Goal: Task Accomplishment & Management: Manage account settings

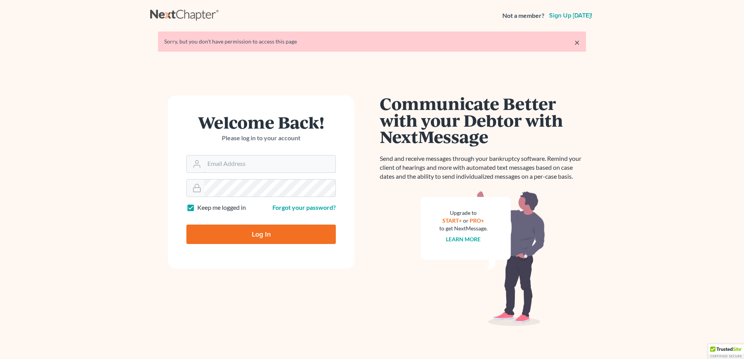
type input "[EMAIL_ADDRESS][DOMAIN_NAME]"
click at [281, 220] on div "Log In" at bounding box center [260, 232] width 149 height 26
click at [277, 234] on input "Log In" at bounding box center [260, 234] width 149 height 19
type input "Thinking..."
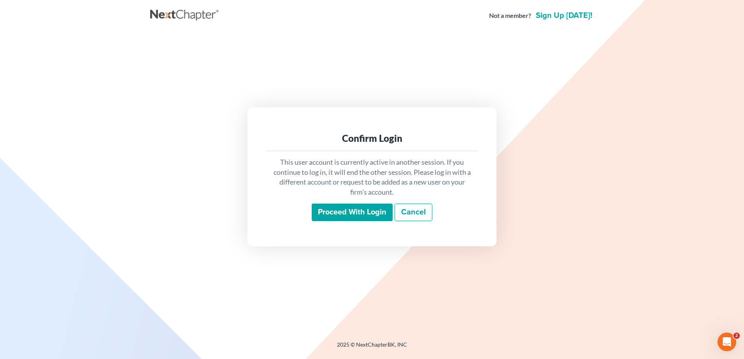
click at [335, 213] on input "Proceed with login" at bounding box center [352, 213] width 81 height 18
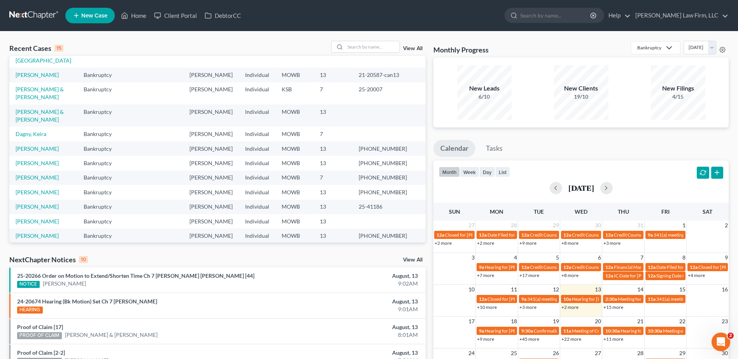
scroll to position [68, 0]
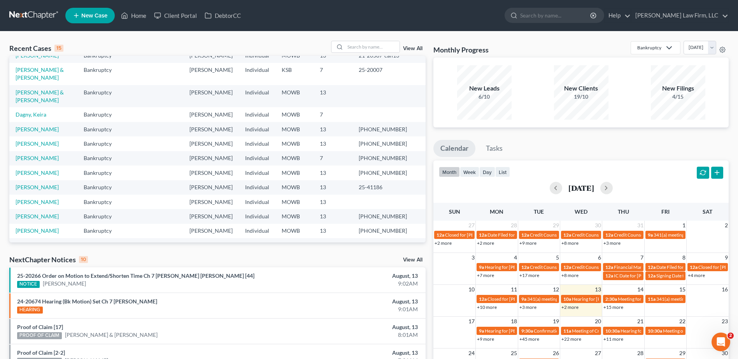
click at [48, 177] on td "[PERSON_NAME]" at bounding box center [43, 173] width 68 height 14
click at [48, 176] on link "[PERSON_NAME]" at bounding box center [37, 173] width 43 height 7
select select "4"
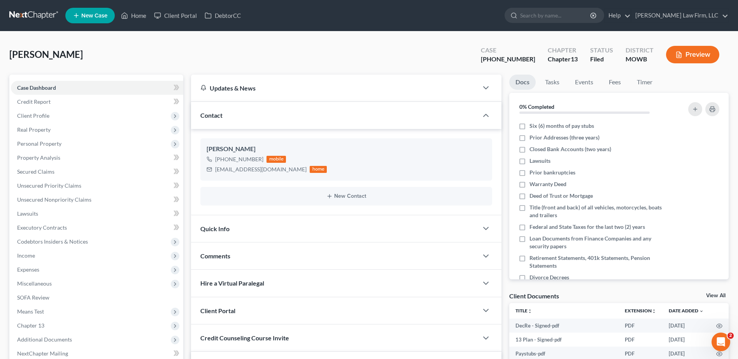
scroll to position [77, 0]
click at [393, 231] on div "Quick Info" at bounding box center [334, 228] width 287 height 27
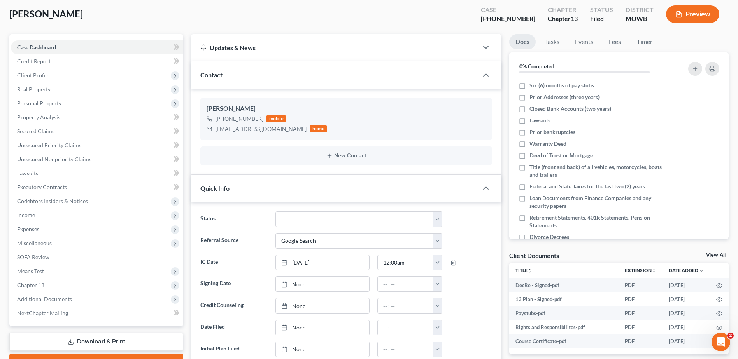
scroll to position [107, 0]
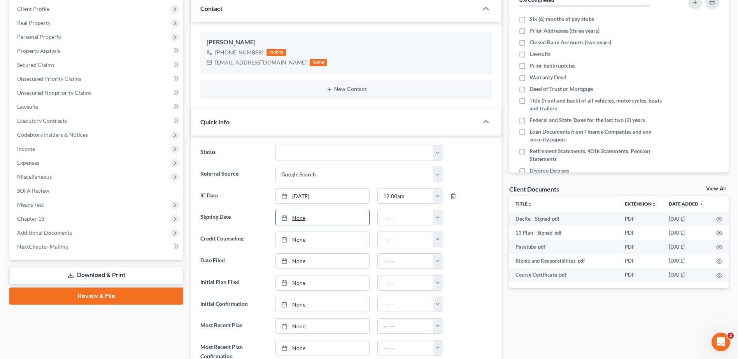
click at [299, 221] on link "None" at bounding box center [322, 217] width 93 height 15
type input "8/13/2025"
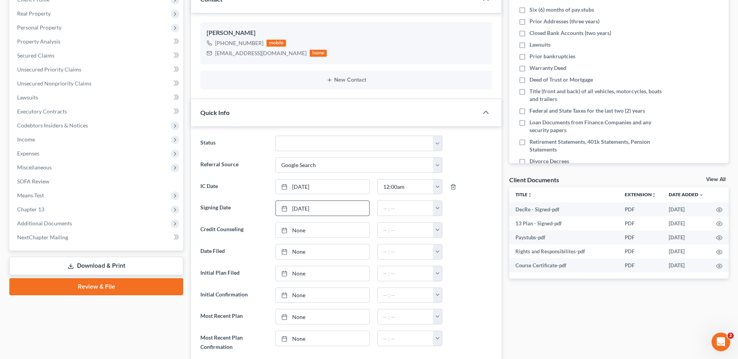
scroll to position [117, 0]
click at [437, 209] on button "button" at bounding box center [437, 208] width 9 height 15
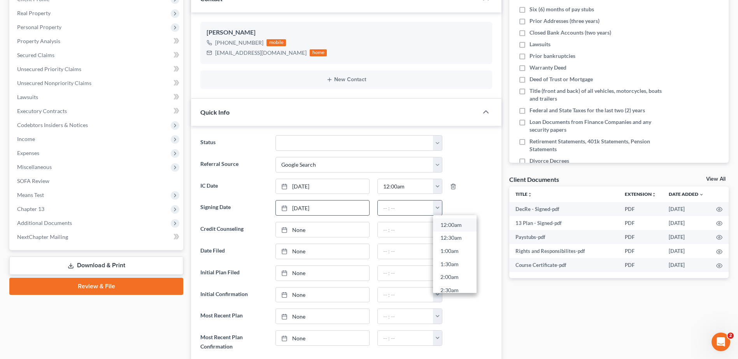
click at [446, 224] on link "12:00am" at bounding box center [455, 225] width 44 height 13
type input "12:00am"
click at [303, 234] on link "None" at bounding box center [322, 229] width 93 height 15
type input "8/13/2025"
click at [438, 235] on button "button" at bounding box center [437, 229] width 9 height 15
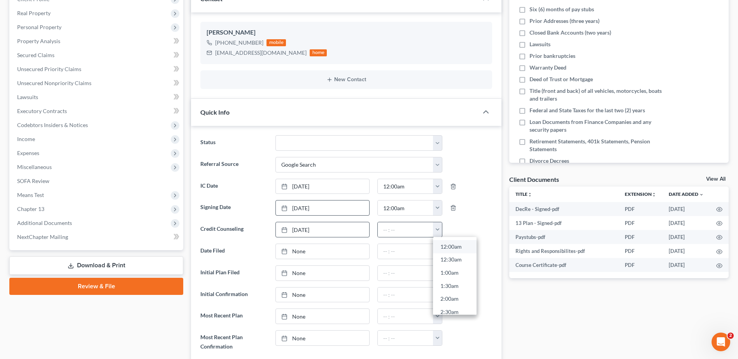
click at [447, 246] on link "12:00am" at bounding box center [455, 246] width 44 height 13
type input "12:00am"
click at [301, 251] on link "None" at bounding box center [322, 251] width 93 height 15
type input "8/13/2025"
click at [440, 251] on button "button" at bounding box center [437, 251] width 9 height 15
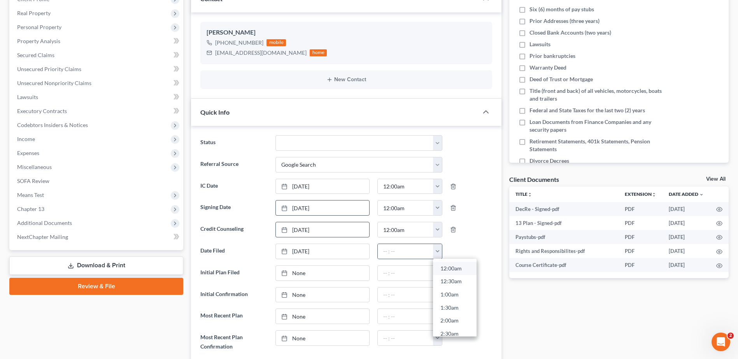
click at [445, 266] on link "12:00am" at bounding box center [455, 268] width 44 height 13
type input "12:00am"
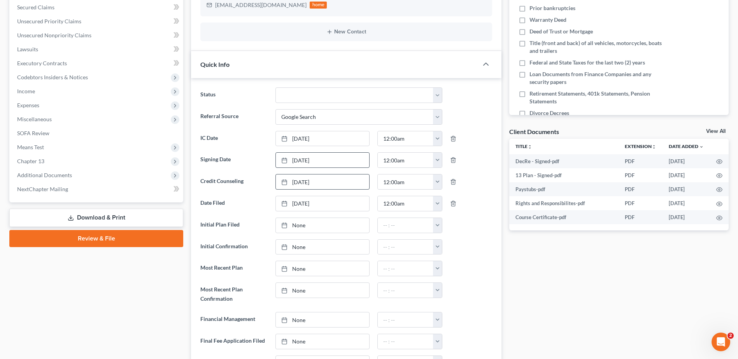
scroll to position [165, 0]
click at [300, 225] on link "None" at bounding box center [322, 224] width 93 height 15
type input "8/13/2025"
click at [439, 224] on button "button" at bounding box center [437, 224] width 9 height 15
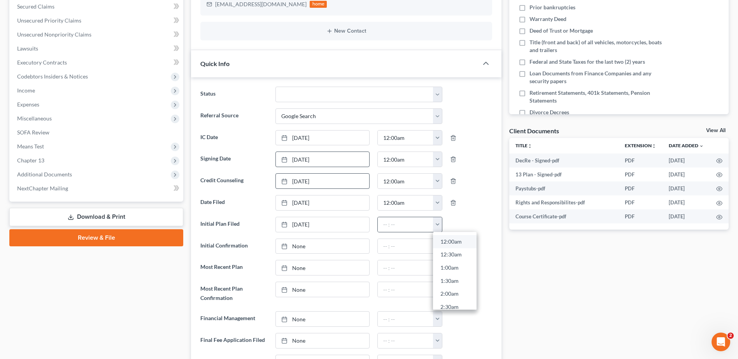
click at [445, 238] on link "12:00am" at bounding box center [455, 241] width 44 height 13
type input "12:00am"
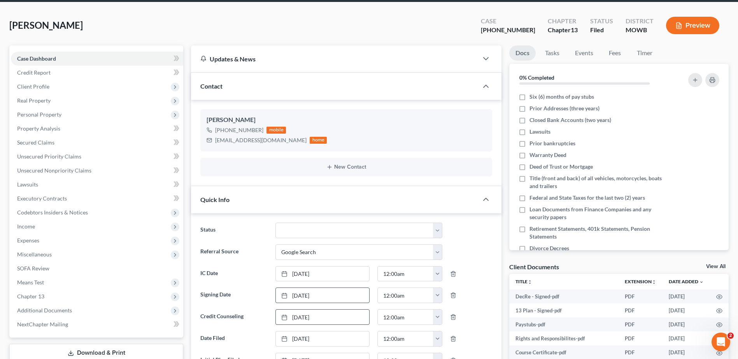
scroll to position [0, 0]
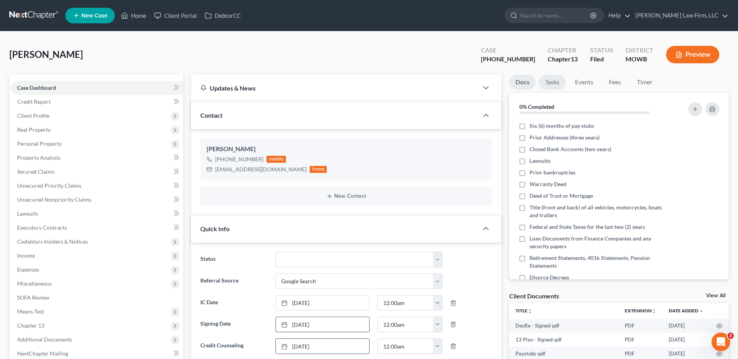
click at [557, 81] on link "Tasks" at bounding box center [552, 82] width 27 height 15
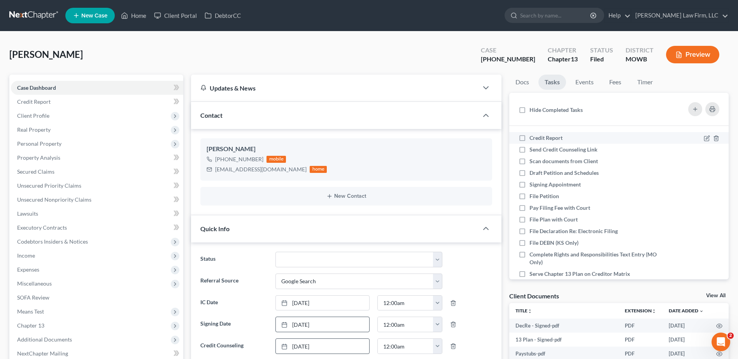
click at [529, 137] on label "Credit Report" at bounding box center [548, 138] width 39 height 8
click at [532, 137] on input "Credit Report" at bounding box center [534, 136] width 5 height 5
checkbox input "true"
click at [529, 149] on label "Send Credit Counseling Link" at bounding box center [566, 150] width 74 height 8
click at [532, 149] on input "Send Credit Counseling Link" at bounding box center [534, 148] width 5 height 5
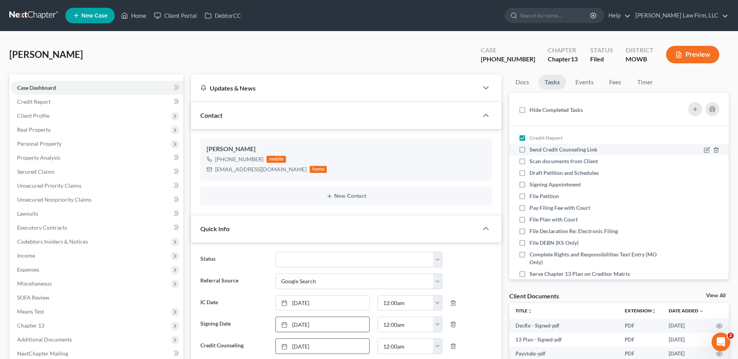
checkbox input "true"
click at [529, 161] on label "Scan documents from Client" at bounding box center [566, 162] width 75 height 8
click at [532, 161] on input "Scan documents from Client" at bounding box center [534, 160] width 5 height 5
checkbox input "true"
click at [529, 173] on label "Draft Petition and Schedules" at bounding box center [566, 173] width 75 height 8
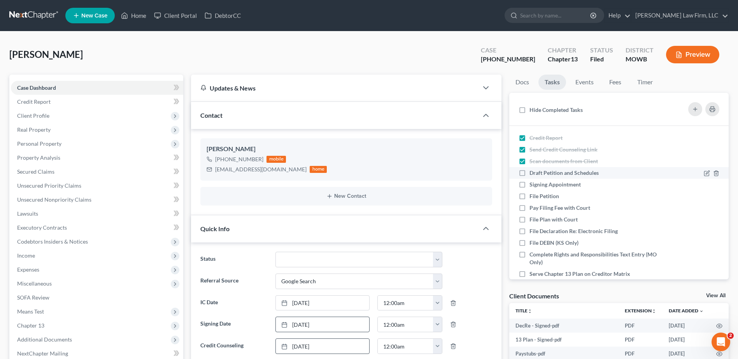
click at [532, 173] on input "Draft Petition and Schedules" at bounding box center [534, 171] width 5 height 5
checkbox input "true"
click at [529, 189] on label "Signing Appointment" at bounding box center [558, 185] width 58 height 8
click at [532, 186] on input "Signing Appointment" at bounding box center [534, 183] width 5 height 5
checkbox input "true"
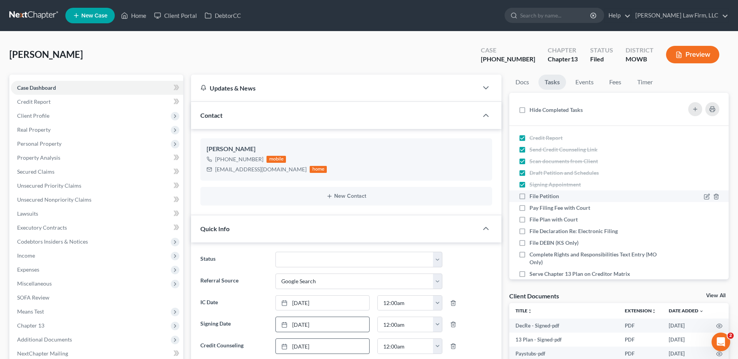
click at [529, 197] on label "File Petition" at bounding box center [547, 197] width 36 height 8
click at [532, 197] on input "File Petition" at bounding box center [534, 195] width 5 height 5
checkbox input "true"
click at [529, 210] on label "Pay Filing Fee with Court" at bounding box center [562, 208] width 67 height 8
click at [532, 209] on input "Pay Filing Fee with Court" at bounding box center [534, 206] width 5 height 5
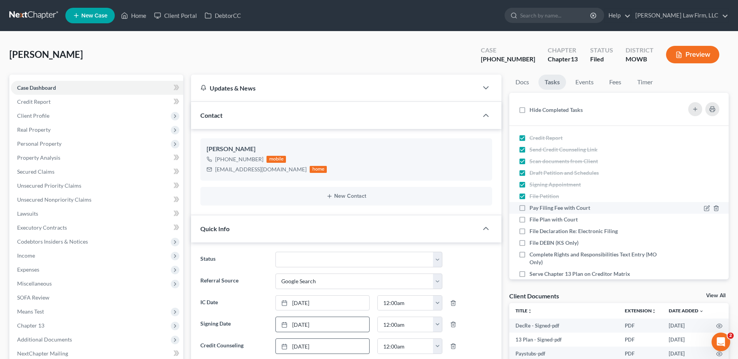
checkbox input "true"
click at [529, 219] on label "File Plan with Court" at bounding box center [556, 220] width 54 height 8
click at [532, 219] on input "File Plan with Court" at bounding box center [534, 218] width 5 height 5
checkbox input "true"
click at [529, 228] on label "File Declaration Re: Electronic Filing" at bounding box center [576, 232] width 95 height 8
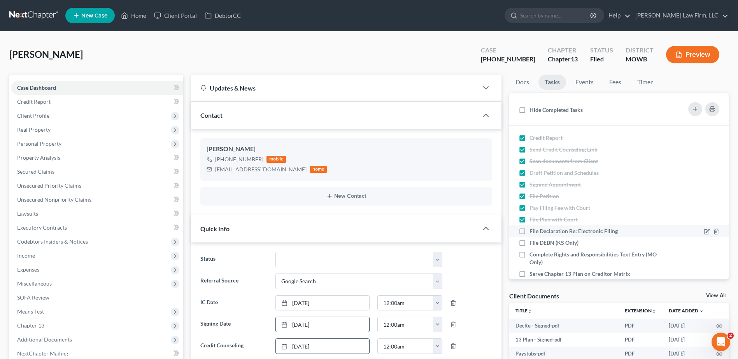
click at [532, 228] on input "File Declaration Re: Electronic Filing" at bounding box center [534, 230] width 5 height 5
checkbox input "true"
click at [713, 243] on icon "button" at bounding box center [716, 243] width 6 height 6
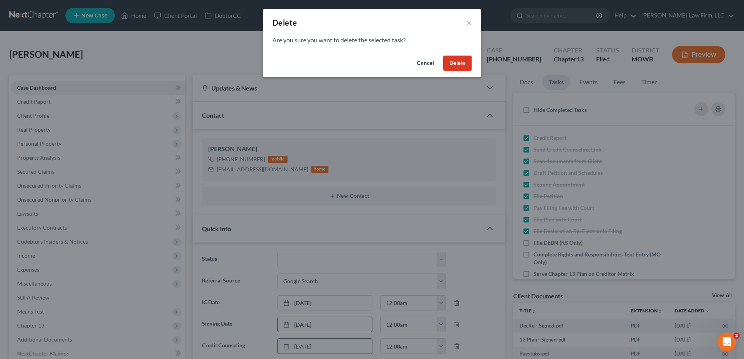
click at [455, 61] on button "Delete" at bounding box center [457, 64] width 28 height 16
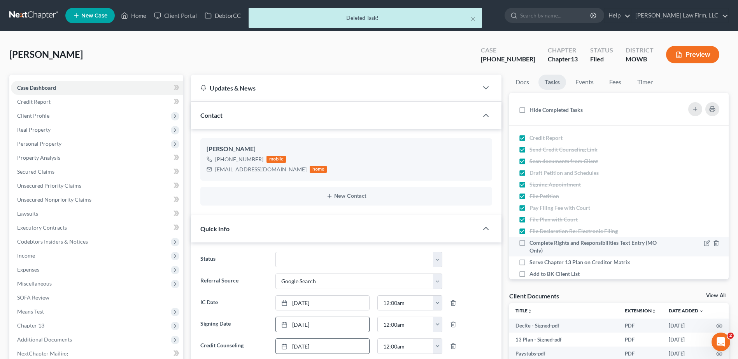
click at [529, 241] on label "Complete Rights and Responsibilities Text Entry (MO Only)" at bounding box center [593, 247] width 128 height 16
click at [532, 241] on input "Complete Rights and Responsibilities Text Entry (MO Only)" at bounding box center [534, 241] width 5 height 5
checkbox input "true"
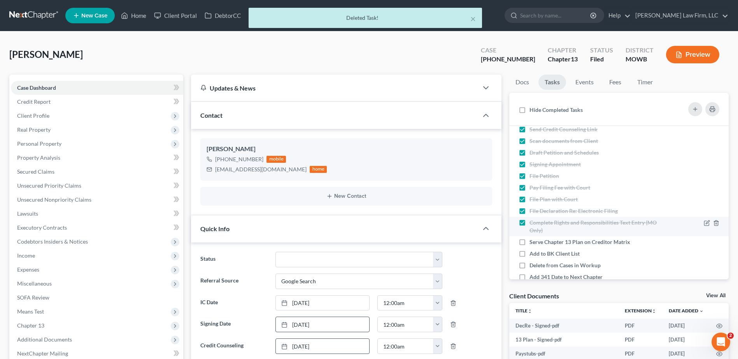
scroll to position [39, 0]
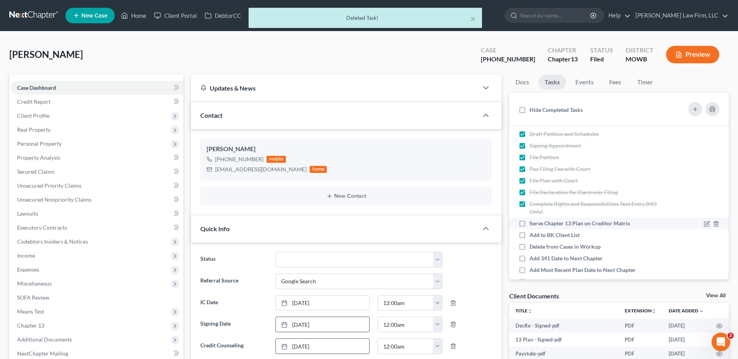
click at [529, 223] on label "Serve Chapter 13 Plan on Creditor Matrix" at bounding box center [582, 224] width 107 height 8
click at [532, 223] on input "Serve Chapter 13 Plan on Creditor Matrix" at bounding box center [534, 222] width 5 height 5
checkbox input "true"
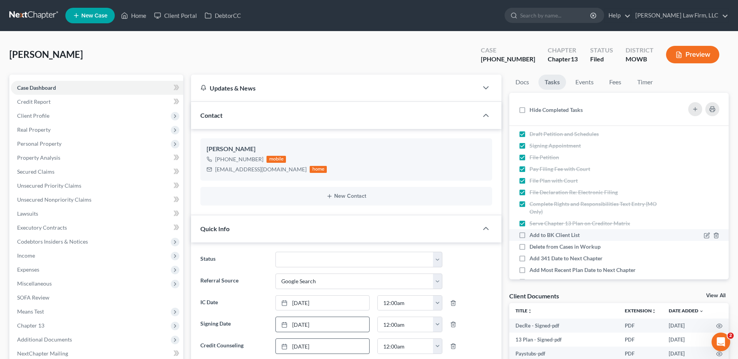
click at [529, 235] on label "Add to BK Client List" at bounding box center [557, 235] width 56 height 8
click at [532, 235] on input "Add to BK Client List" at bounding box center [534, 233] width 5 height 5
checkbox input "true"
click at [529, 245] on label "Delete from Cases in Workup" at bounding box center [567, 247] width 77 height 8
click at [532, 245] on input "Delete from Cases in Workup" at bounding box center [534, 245] width 5 height 5
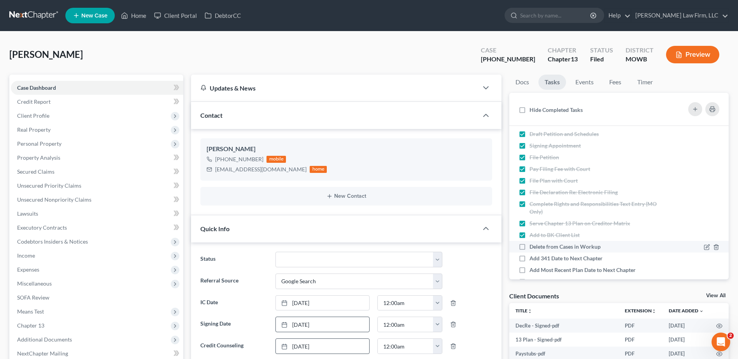
checkbox input "true"
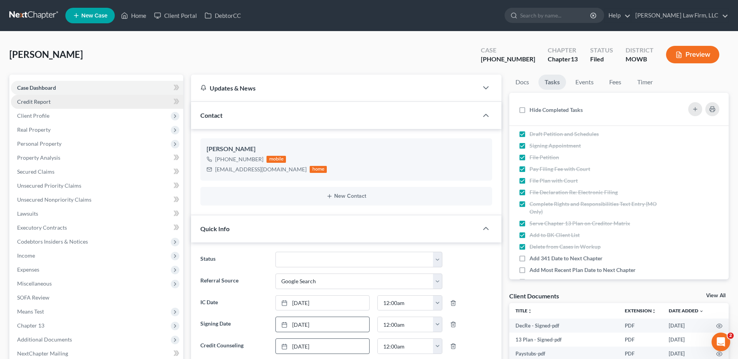
click at [33, 101] on span "Credit Report" at bounding box center [33, 101] width 33 height 7
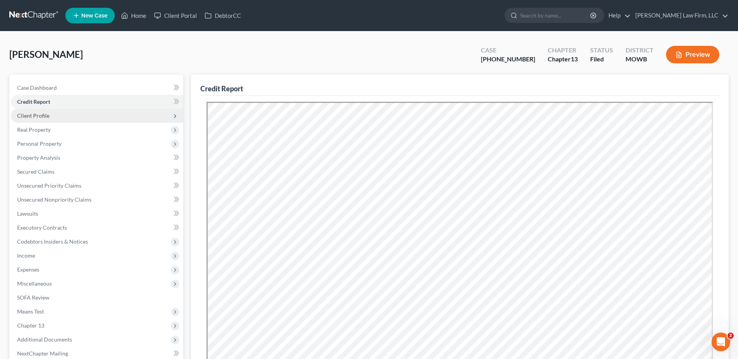
click at [34, 116] on span "Client Profile" at bounding box center [33, 115] width 32 height 7
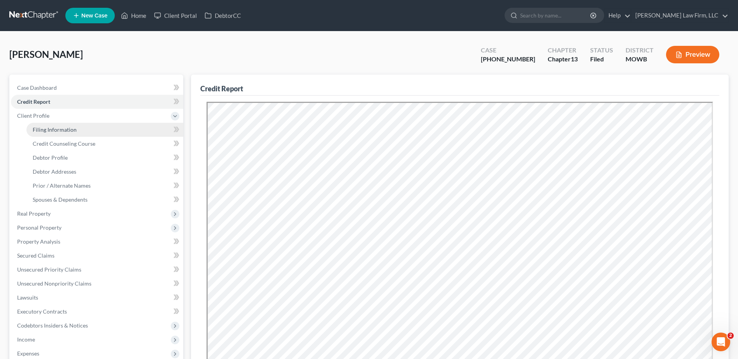
click at [41, 128] on span "Filing Information" at bounding box center [55, 129] width 44 height 7
select select "1"
select select "0"
select select "3"
select select "26"
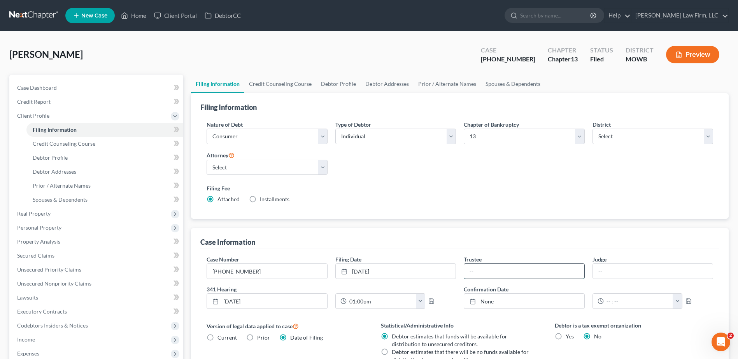
click at [510, 275] on input "text" at bounding box center [524, 271] width 120 height 15
type input "Fink"
click at [615, 269] on input "text" at bounding box center [653, 271] width 120 height 15
type input "Norton"
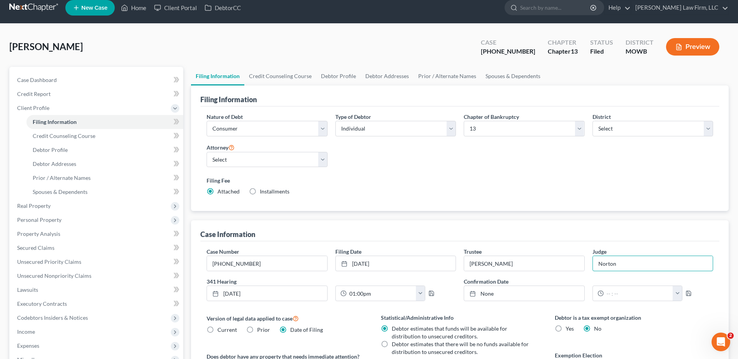
scroll to position [10, 0]
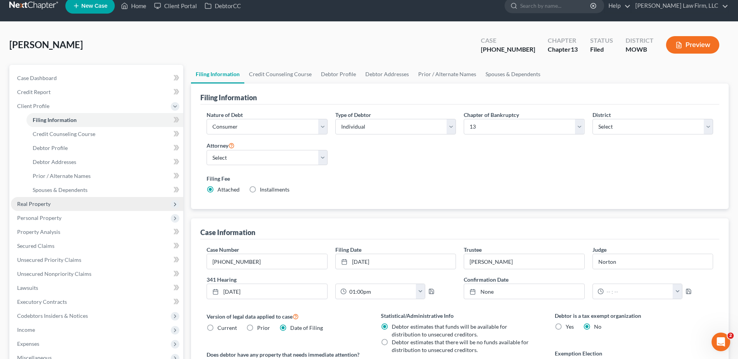
click at [32, 206] on span "Real Property" at bounding box center [33, 204] width 33 height 7
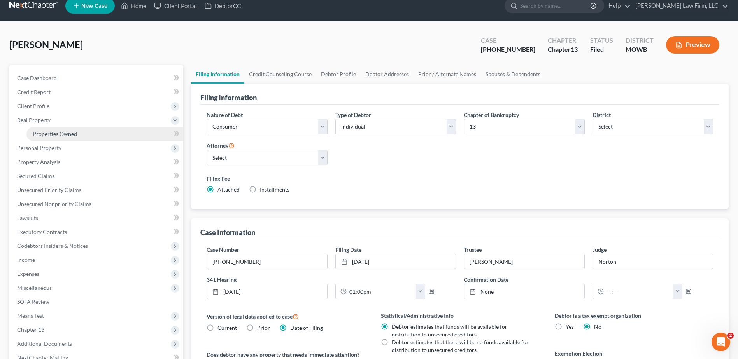
click at [42, 133] on span "Properties Owned" at bounding box center [55, 134] width 44 height 7
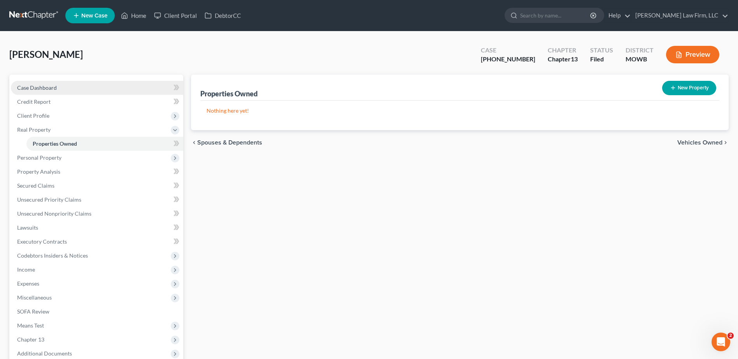
click at [30, 82] on link "Case Dashboard" at bounding box center [97, 88] width 172 height 14
select select "3"
select select "4"
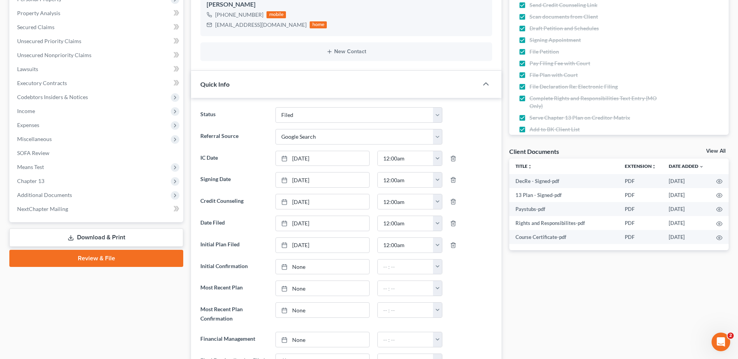
scroll to position [58, 0]
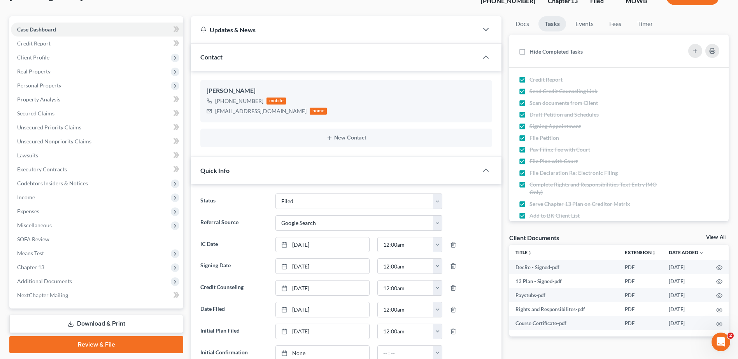
click at [273, 174] on div "Quick Info" at bounding box center [334, 170] width 287 height 27
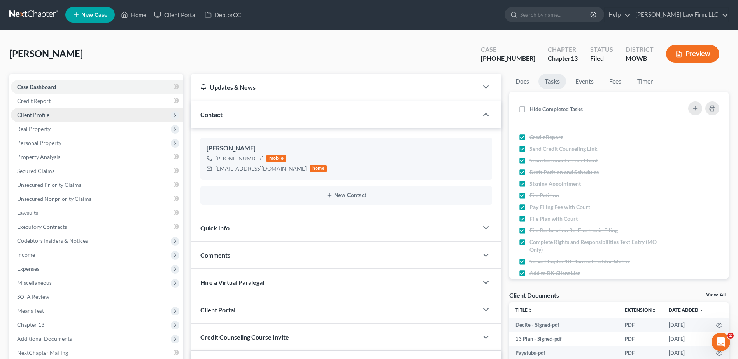
scroll to position [0, 0]
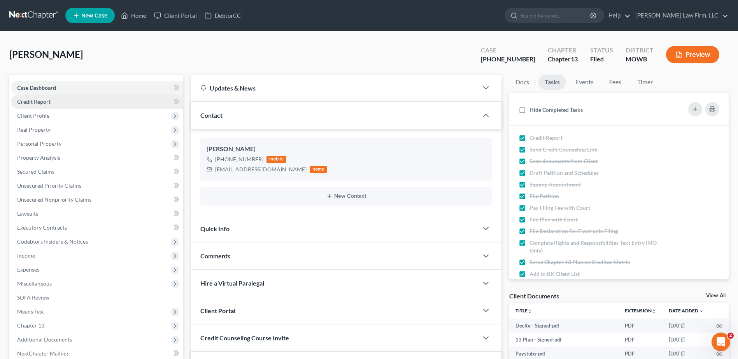
click at [40, 102] on span "Credit Report" at bounding box center [33, 101] width 33 height 7
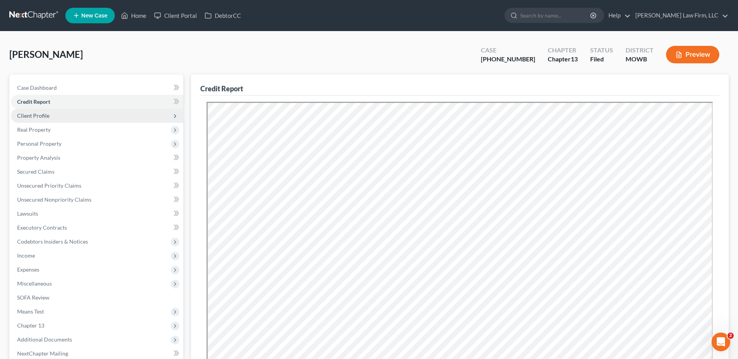
click at [38, 119] on span "Client Profile" at bounding box center [97, 116] width 172 height 14
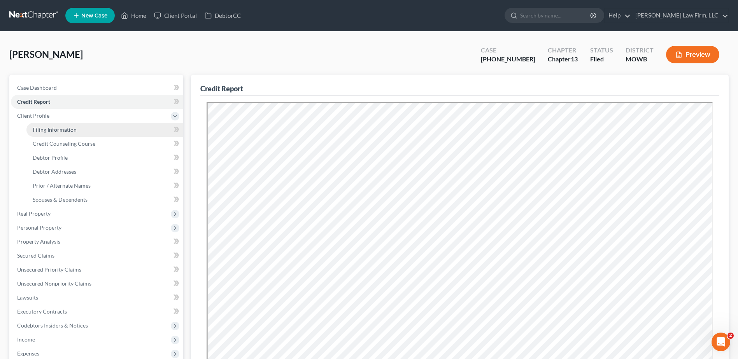
click at [38, 130] on span "Filing Information" at bounding box center [55, 129] width 44 height 7
select select "1"
select select "0"
select select "3"
select select "46"
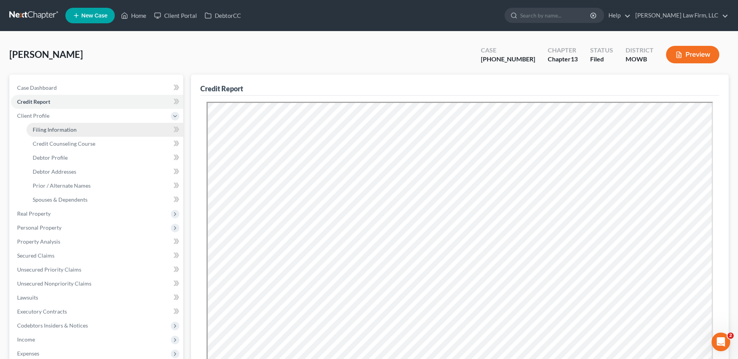
select select "10"
select select "26"
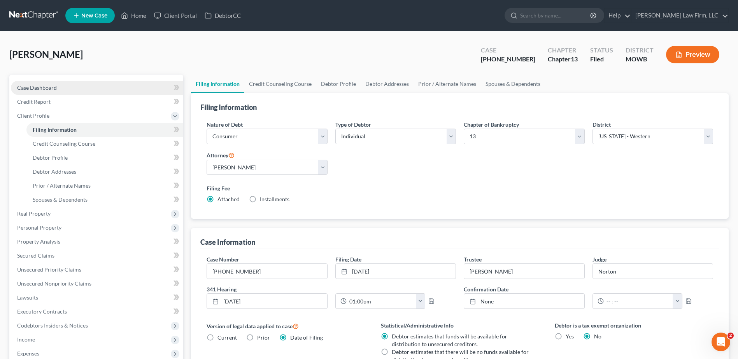
click at [53, 89] on span "Case Dashboard" at bounding box center [37, 87] width 40 height 7
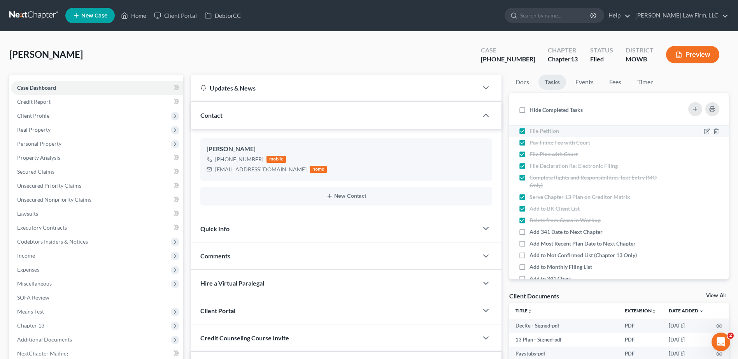
scroll to position [68, 0]
click at [529, 230] on label "Add 341 Date to Next Chapter" at bounding box center [568, 230] width 79 height 8
click at [532, 230] on input "Add 341 Date to Next Chapter" at bounding box center [534, 228] width 5 height 5
checkbox input "true"
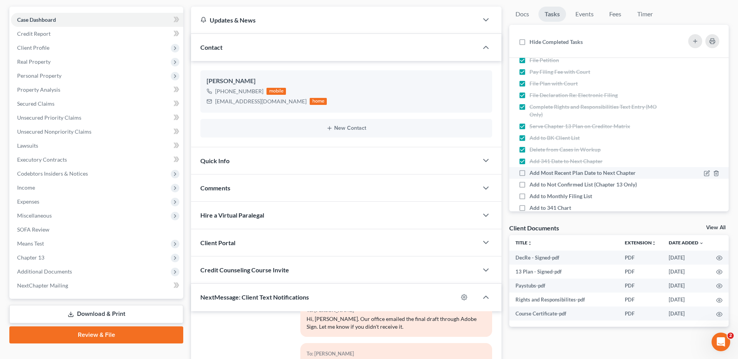
click at [529, 172] on label "Add Most Recent Plan Date to Next Chapter" at bounding box center [585, 173] width 112 height 8
click at [532, 172] on input "Add Most Recent Plan Date to Next Chapter" at bounding box center [534, 171] width 5 height 5
checkbox input "true"
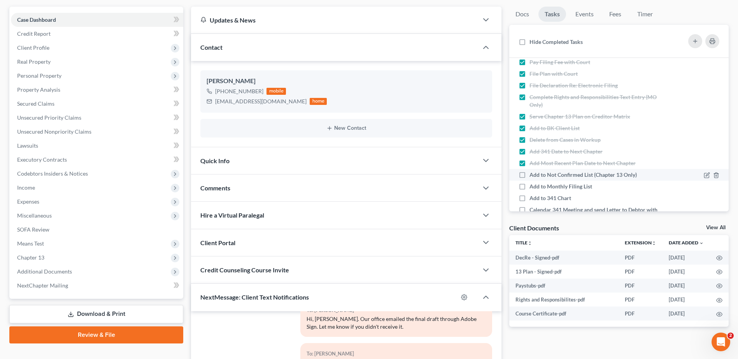
click at [529, 175] on label "Add to Not Confirmed List (Chapter 13 Only)" at bounding box center [586, 175] width 114 height 8
click at [532, 175] on input "Add to Not Confirmed List (Chapter 13 Only)" at bounding box center [534, 173] width 5 height 5
checkbox input "true"
click at [529, 186] on label "Add to Monthly Filing List" at bounding box center [563, 187] width 69 height 8
click at [532, 186] on input "Add to Monthly Filing List" at bounding box center [534, 185] width 5 height 5
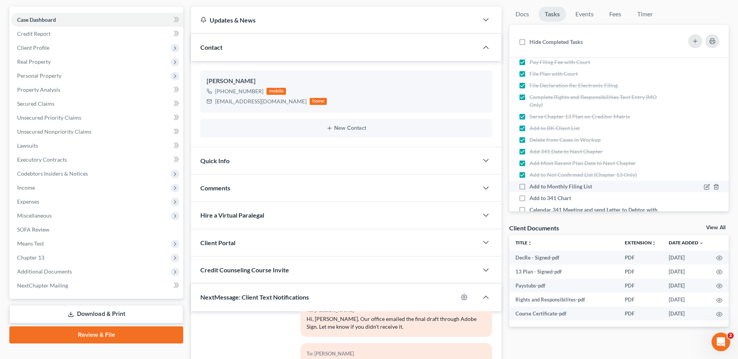
checkbox input "true"
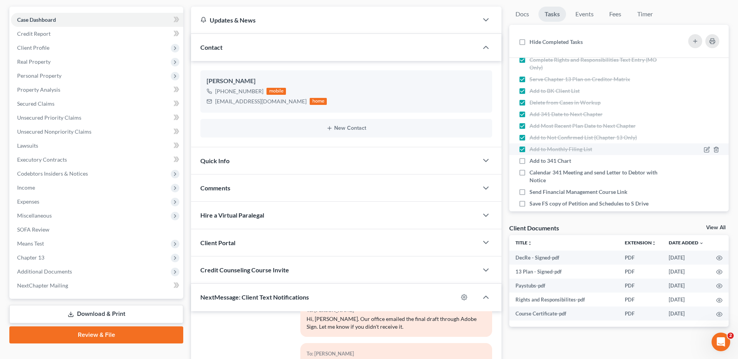
scroll to position [117, 0]
click at [529, 159] on label "Add to 341 Chart" at bounding box center [553, 160] width 48 height 8
click at [532, 159] on input "Add to 341 Chart" at bounding box center [534, 158] width 5 height 5
checkbox input "true"
